Goal: Find contact information: Find contact information

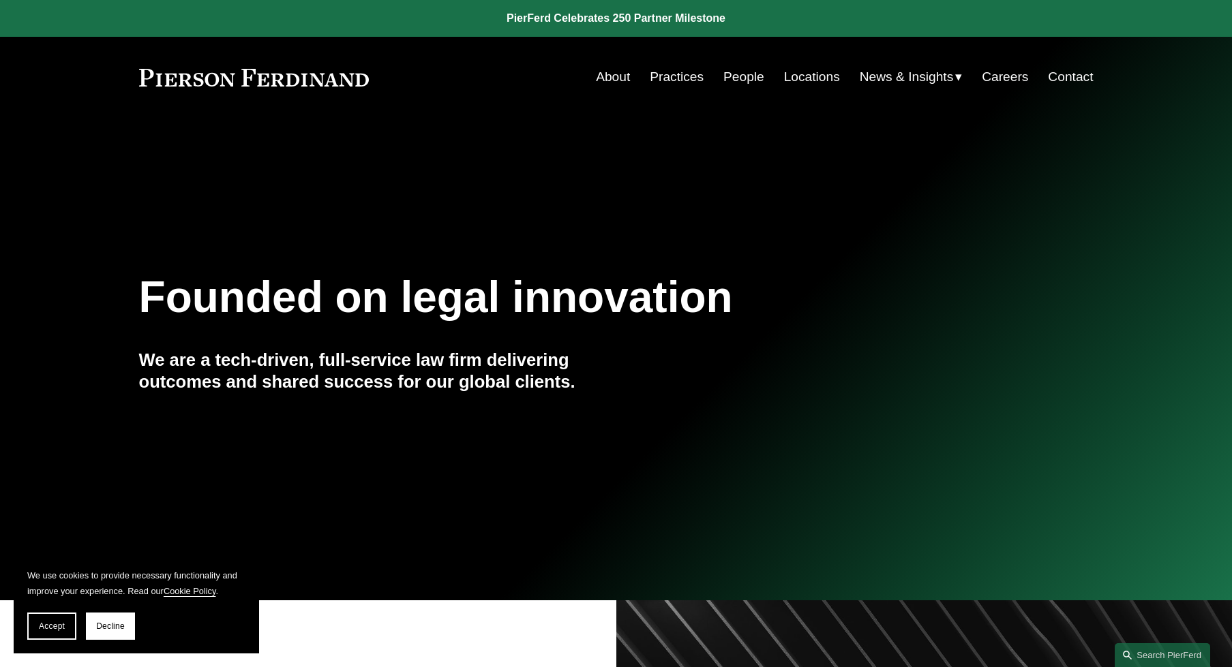
click at [745, 77] on link "People" at bounding box center [743, 77] width 41 height 26
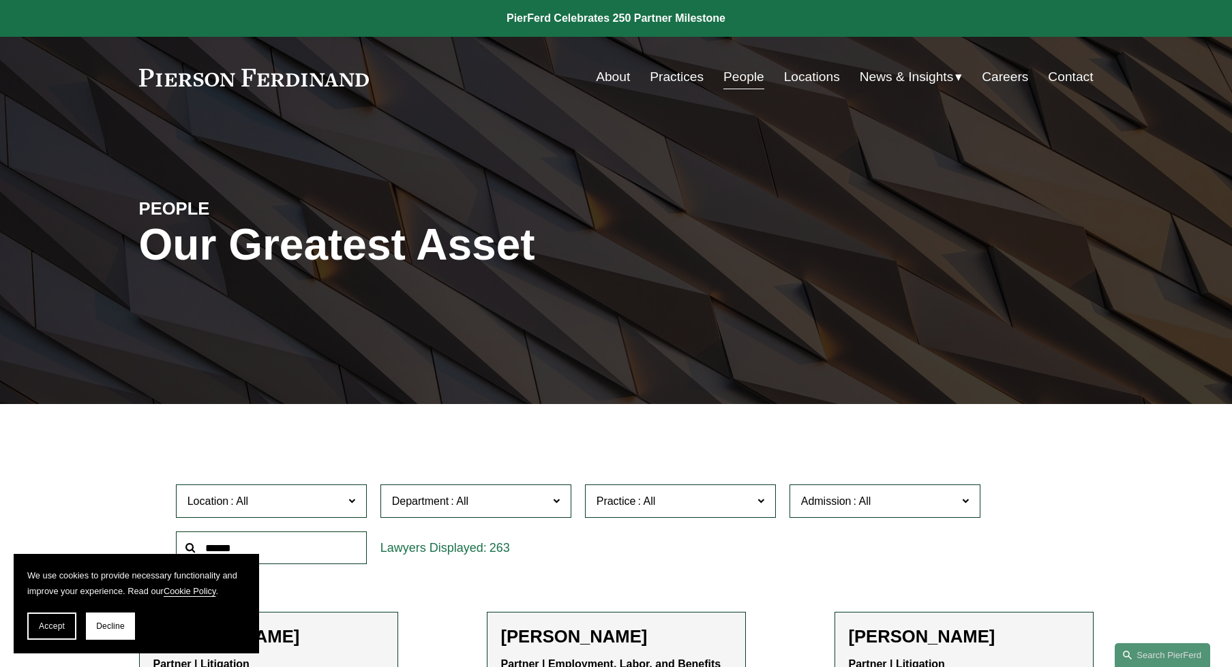
click at [1072, 75] on link "Contact" at bounding box center [1070, 77] width 45 height 26
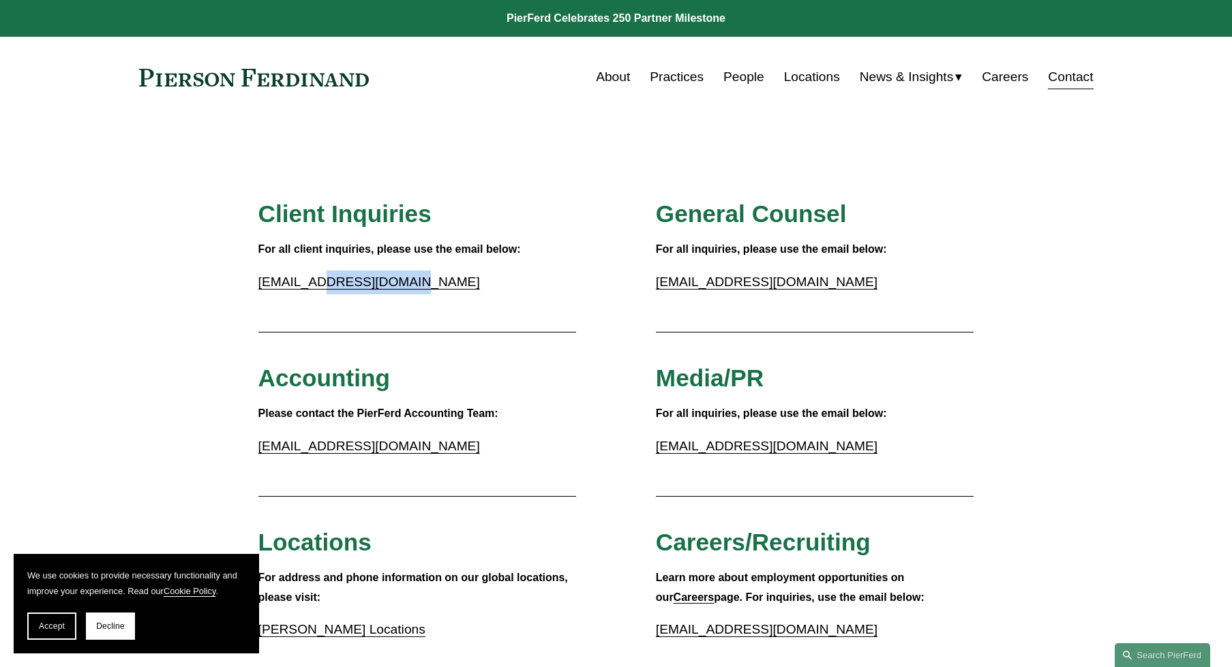
drag, startPoint x: 448, startPoint y: 278, endPoint x: 310, endPoint y: 281, distance: 137.7
click at [310, 281] on p "inquiries@pierferd.com" at bounding box center [417, 283] width 318 height 24
copy link "@pierferd.com"
